Goal: Task Accomplishment & Management: Manage account settings

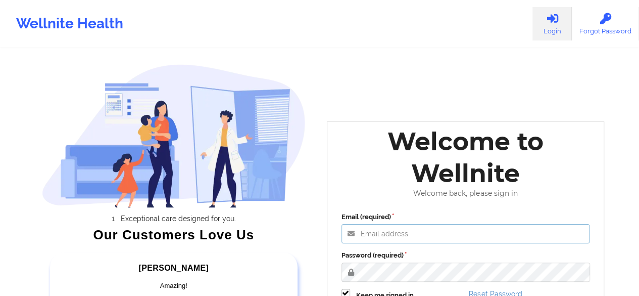
type input "[PERSON_NAME][EMAIL_ADDRESS][DOMAIN_NAME]"
click at [470, 252] on label "Password (required)" at bounding box center [466, 255] width 249 height 10
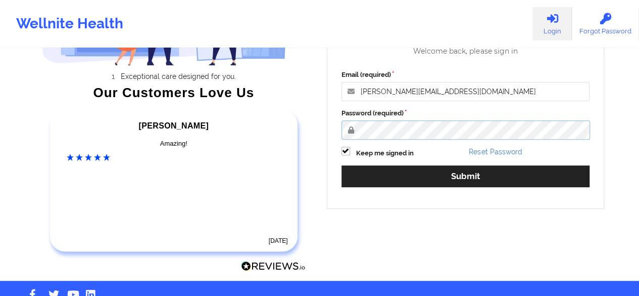
scroll to position [157, 0]
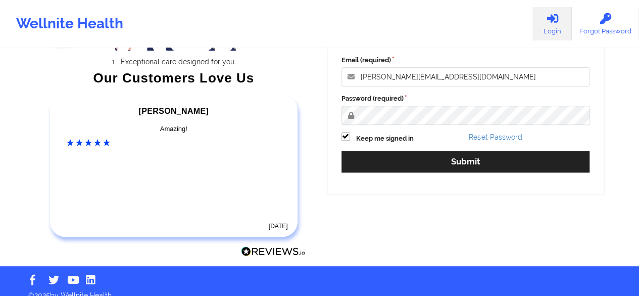
click at [432, 172] on div "Email (required) [PERSON_NAME][EMAIL_ADDRESS][DOMAIN_NAME] Password (required) …" at bounding box center [466, 117] width 263 height 138
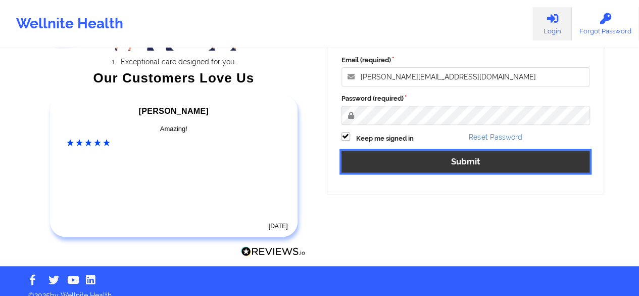
click at [437, 169] on button "Submit" at bounding box center [466, 162] width 249 height 22
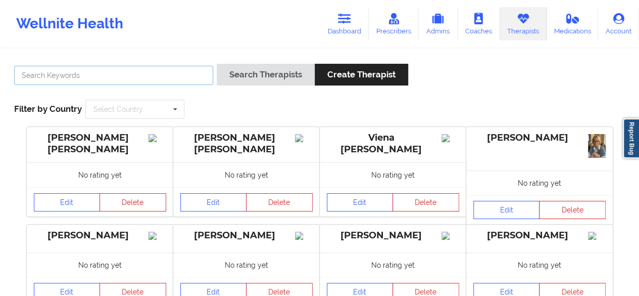
click at [101, 77] on input "text" at bounding box center [113, 75] width 199 height 19
paste input "[PERSON_NAME]"
type input "[PERSON_NAME]"
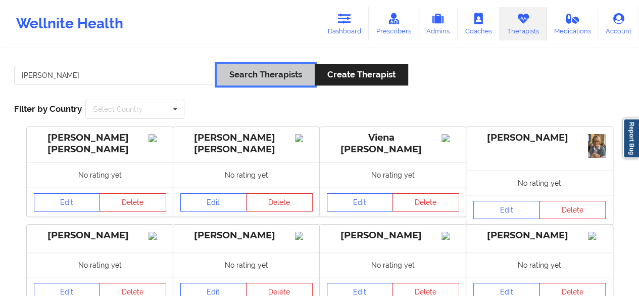
click at [239, 82] on button "Search Therapists" at bounding box center [266, 75] width 98 height 22
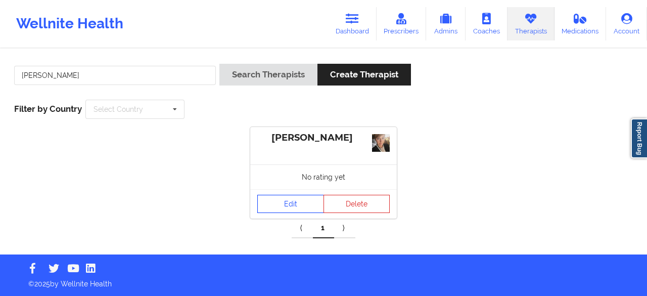
click at [285, 204] on link "Edit" at bounding box center [290, 204] width 67 height 18
